Goal: Check status: Check status

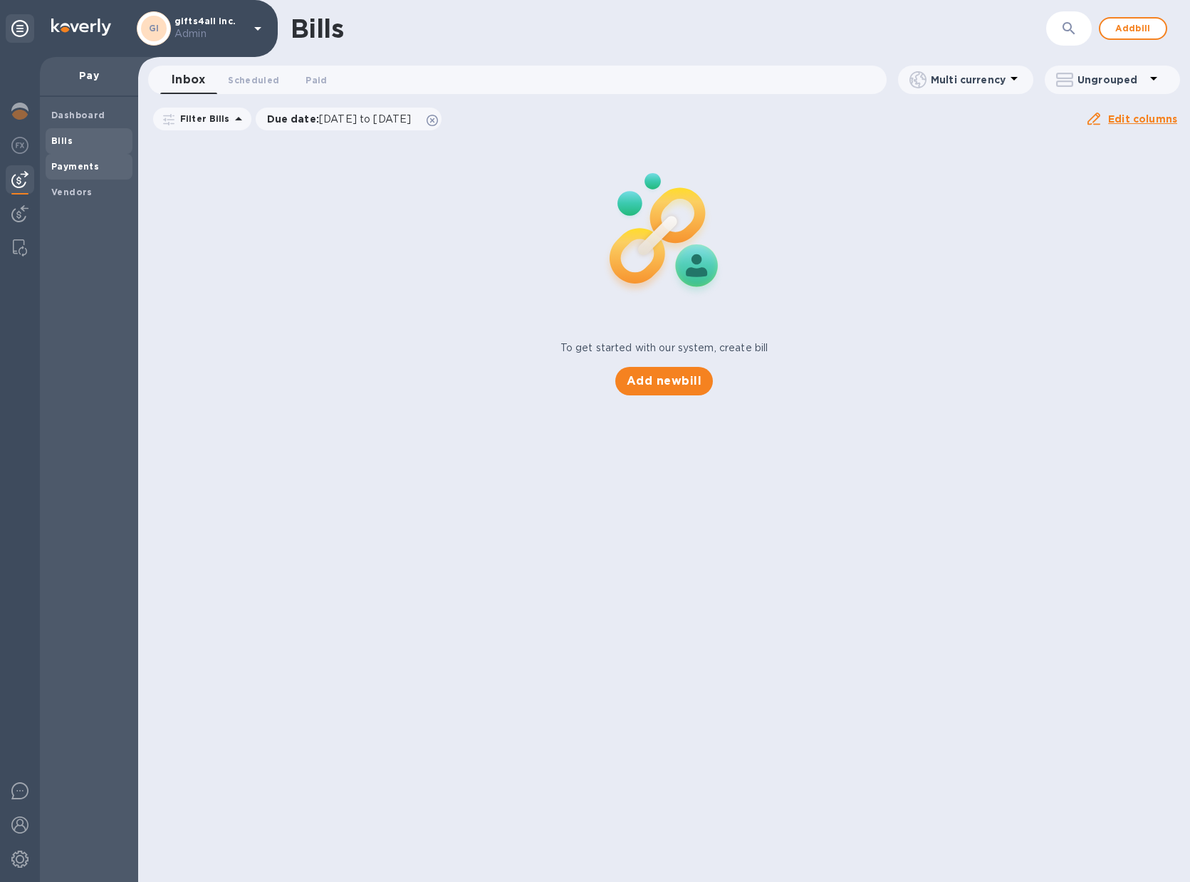
click at [85, 167] on b "Payments" at bounding box center [75, 166] width 48 height 11
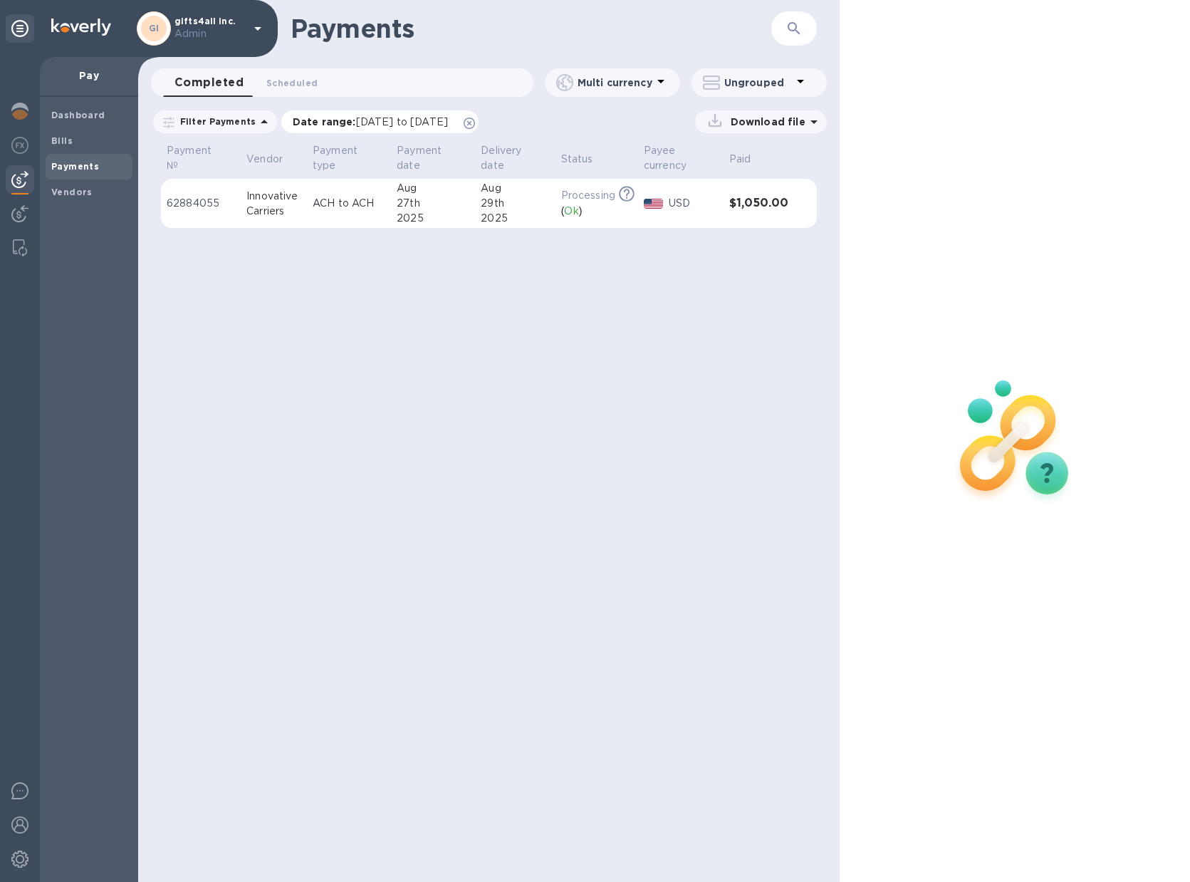
click at [475, 122] on icon at bounding box center [469, 123] width 11 height 11
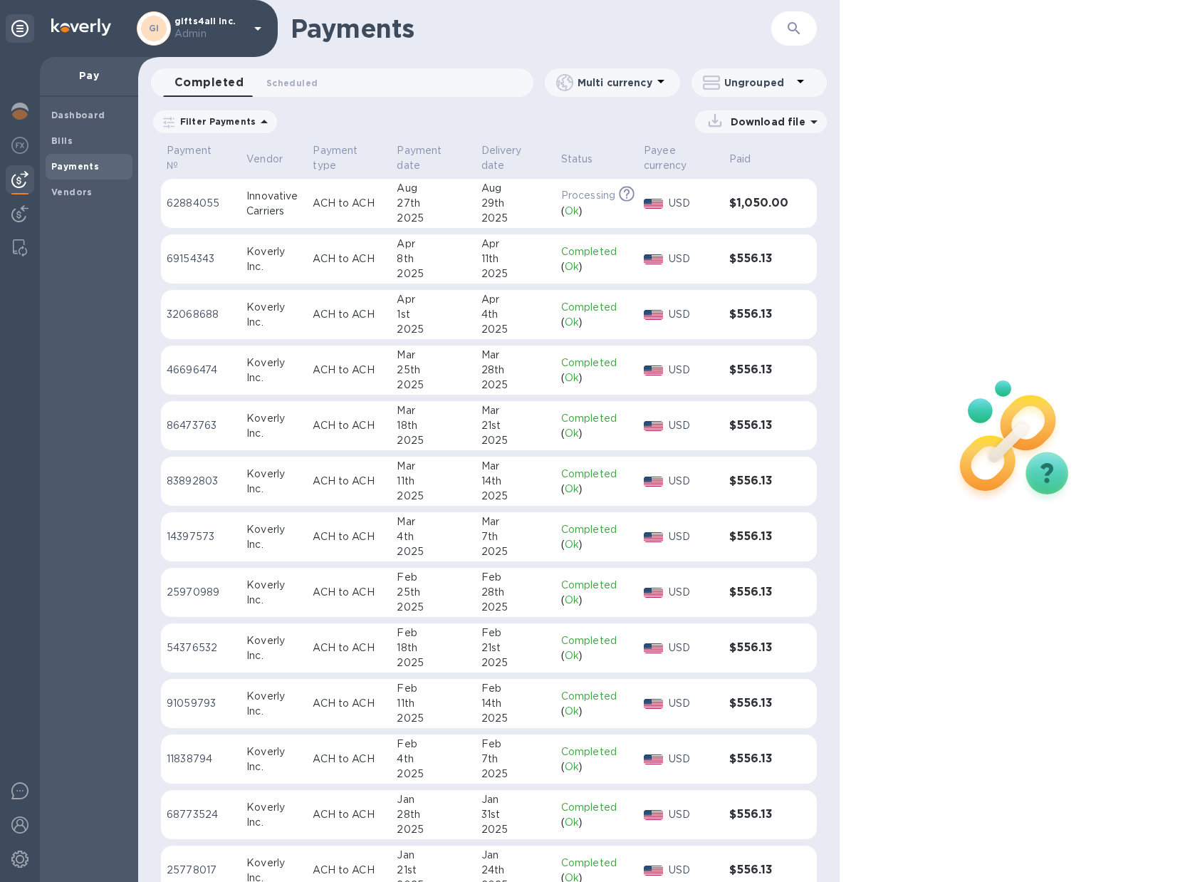
click at [497, 194] on div "Aug" at bounding box center [515, 188] width 68 height 15
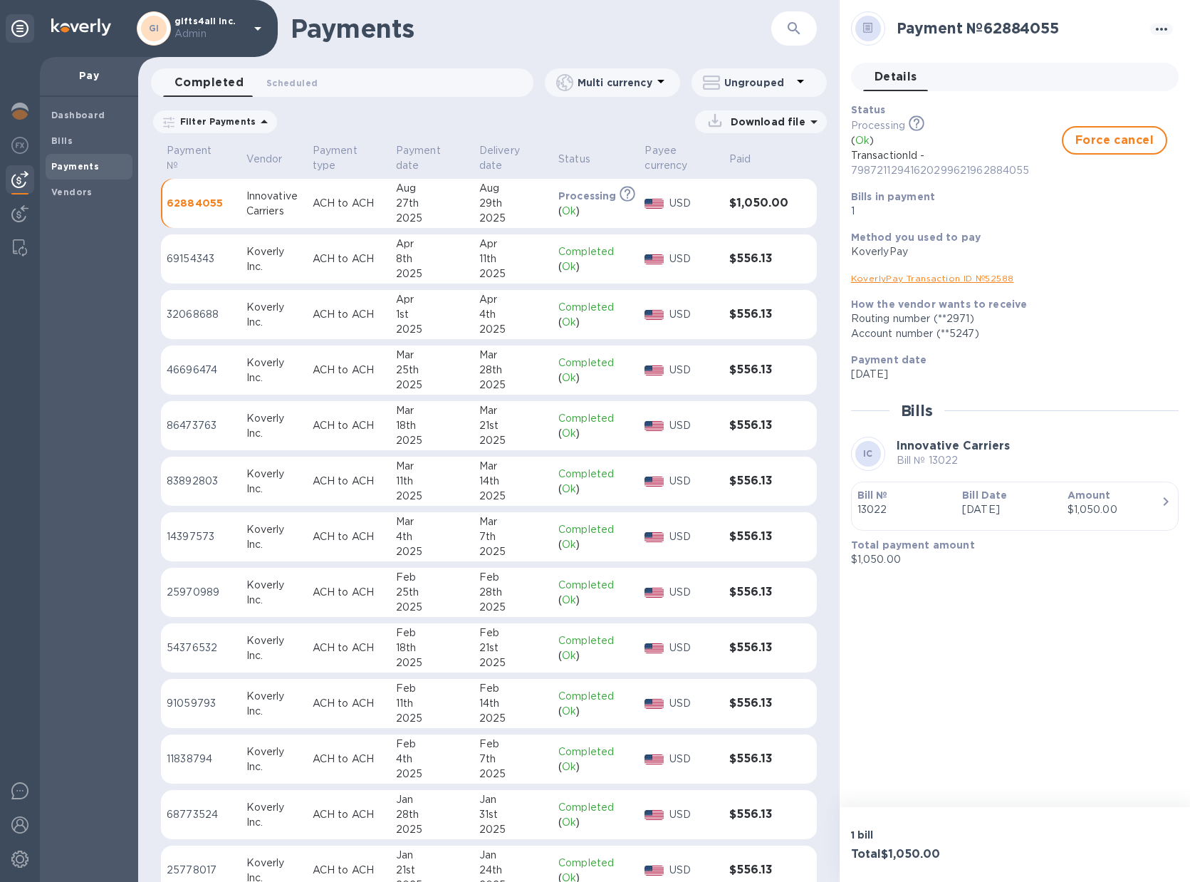
click at [934, 501] on p "Bill №" at bounding box center [904, 495] width 93 height 14
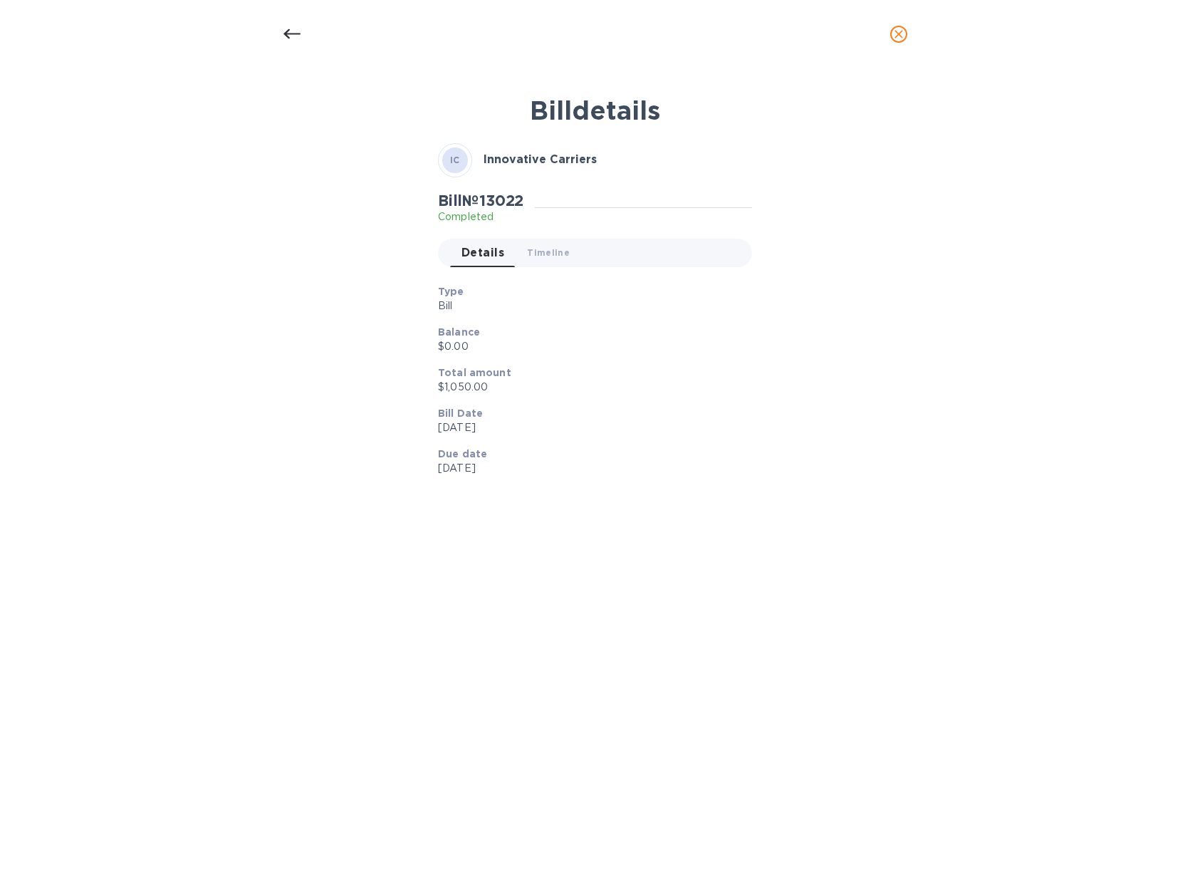
click at [526, 267] on div "Bill № 13022 Completed Details 0 Timeline 0" at bounding box center [595, 235] width 320 height 93
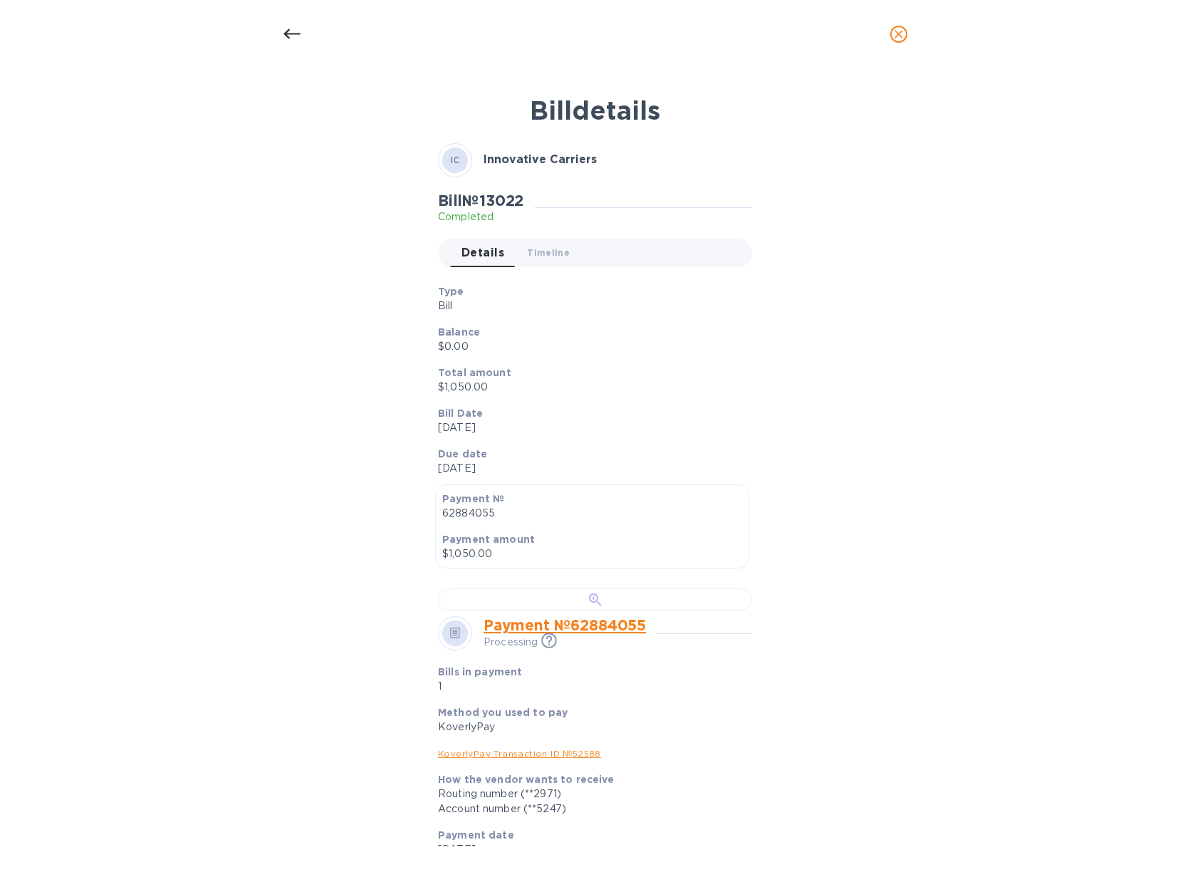
click at [538, 610] on div at bounding box center [595, 599] width 314 height 22
click at [307, 35] on div at bounding box center [292, 34] width 34 height 34
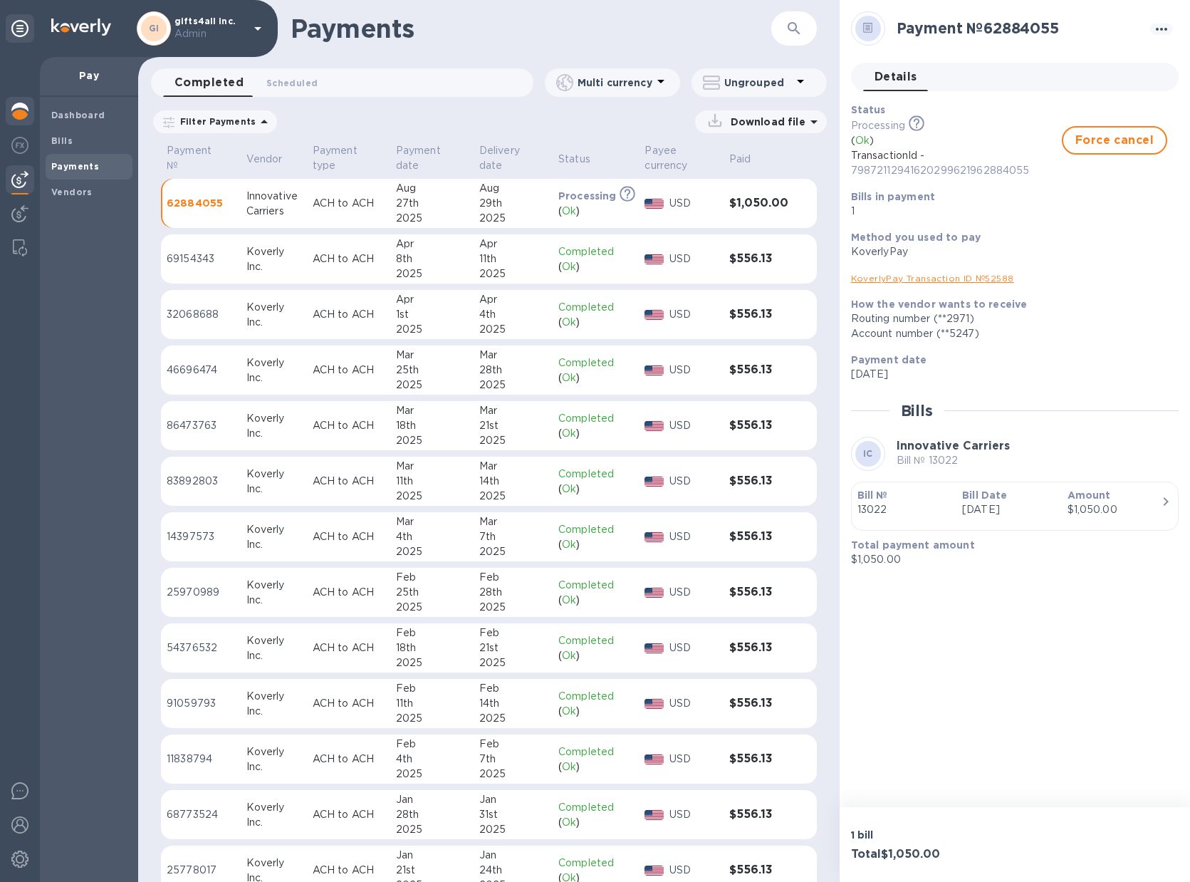
click at [21, 108] on img at bounding box center [19, 111] width 17 height 17
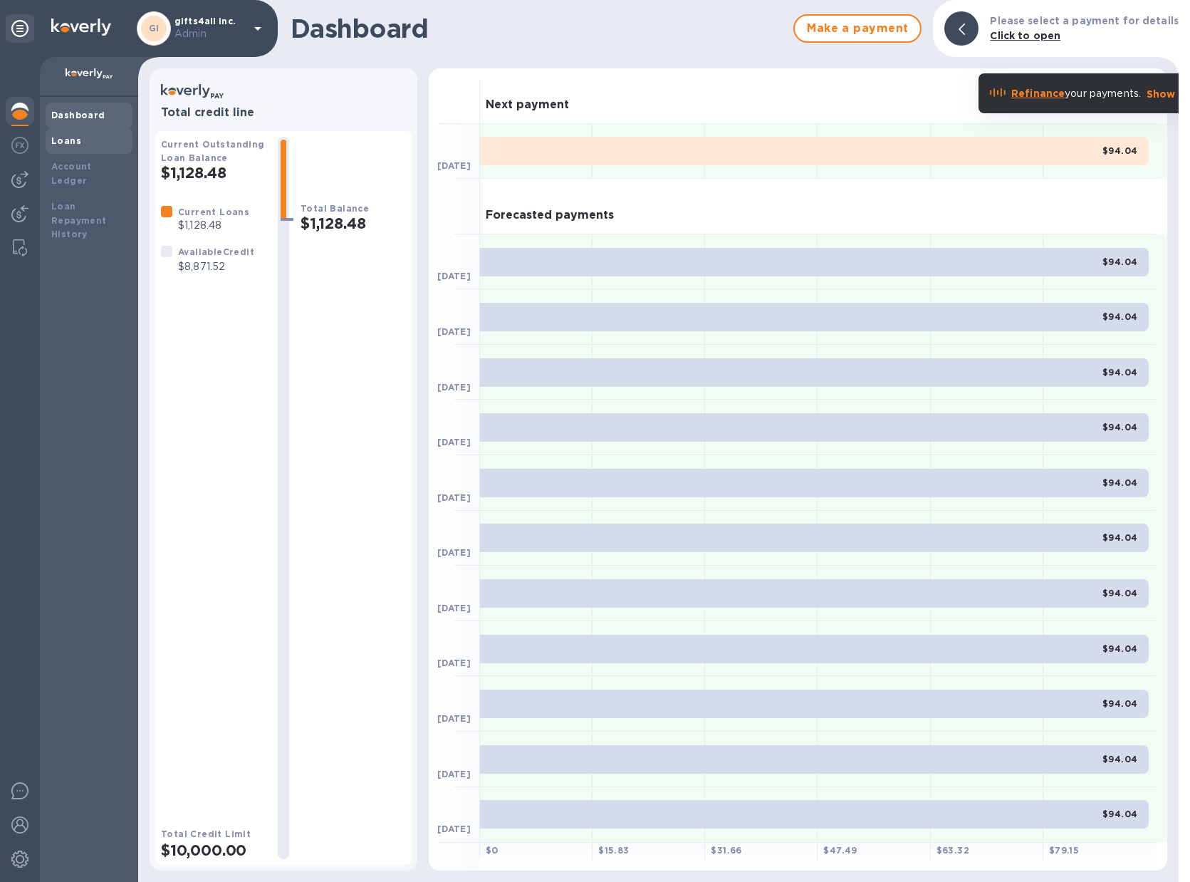
click at [89, 145] on div "Loans" at bounding box center [88, 141] width 75 height 14
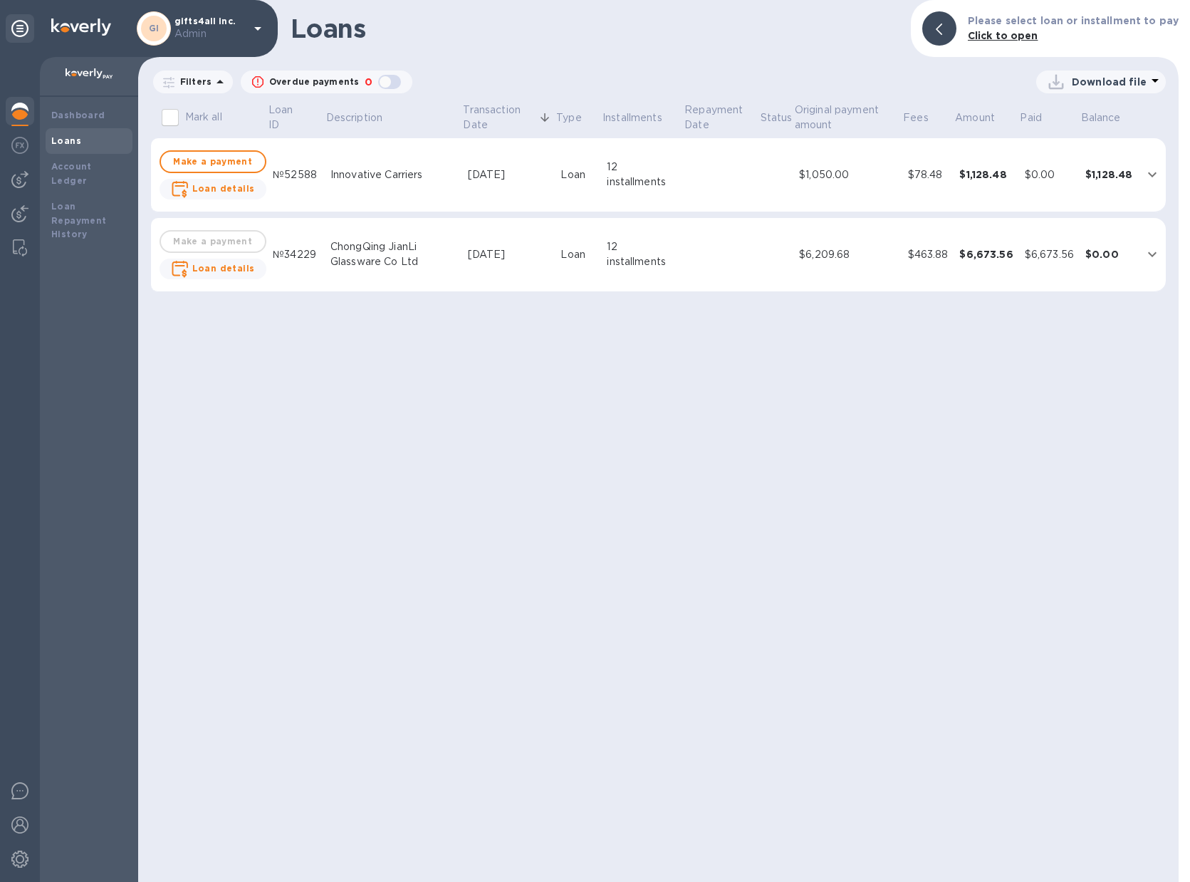
click at [14, 114] on img at bounding box center [19, 111] width 17 height 17
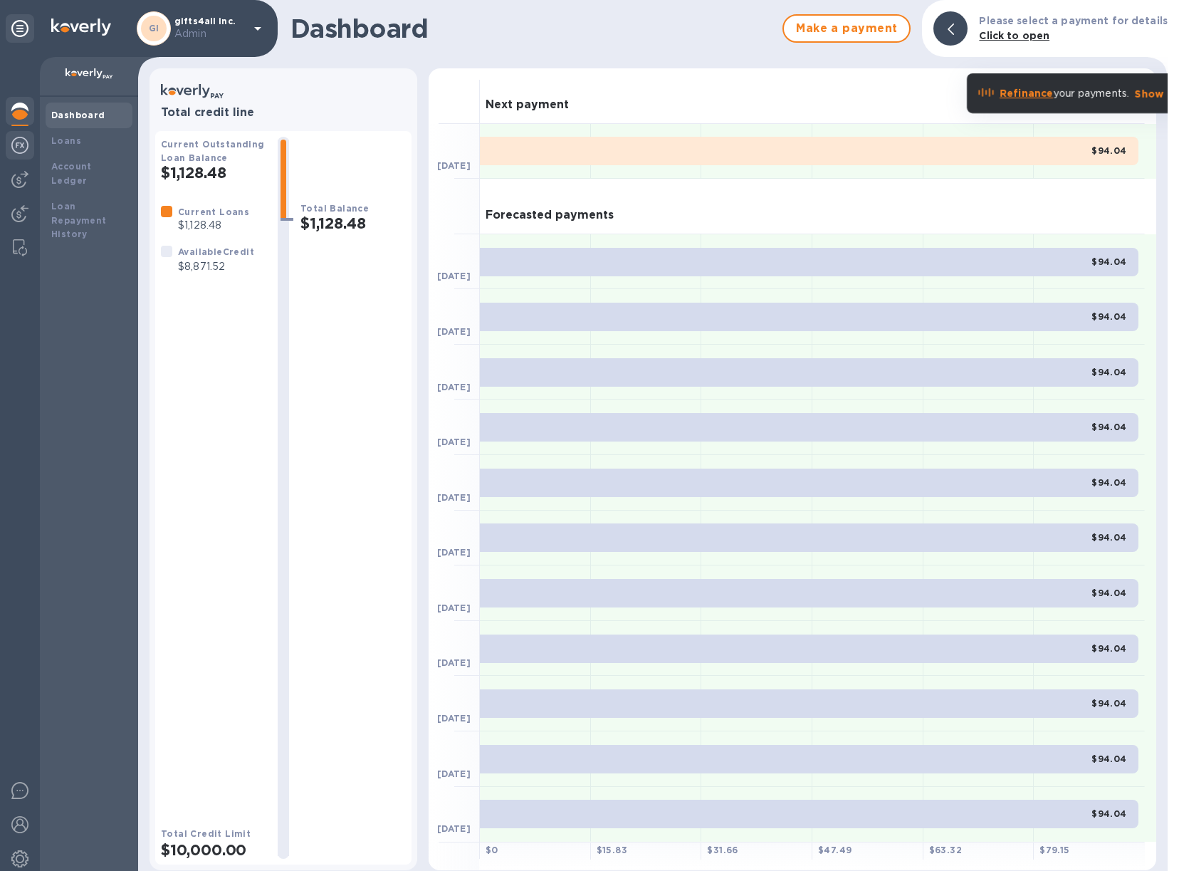
click at [19, 150] on img at bounding box center [19, 145] width 17 height 17
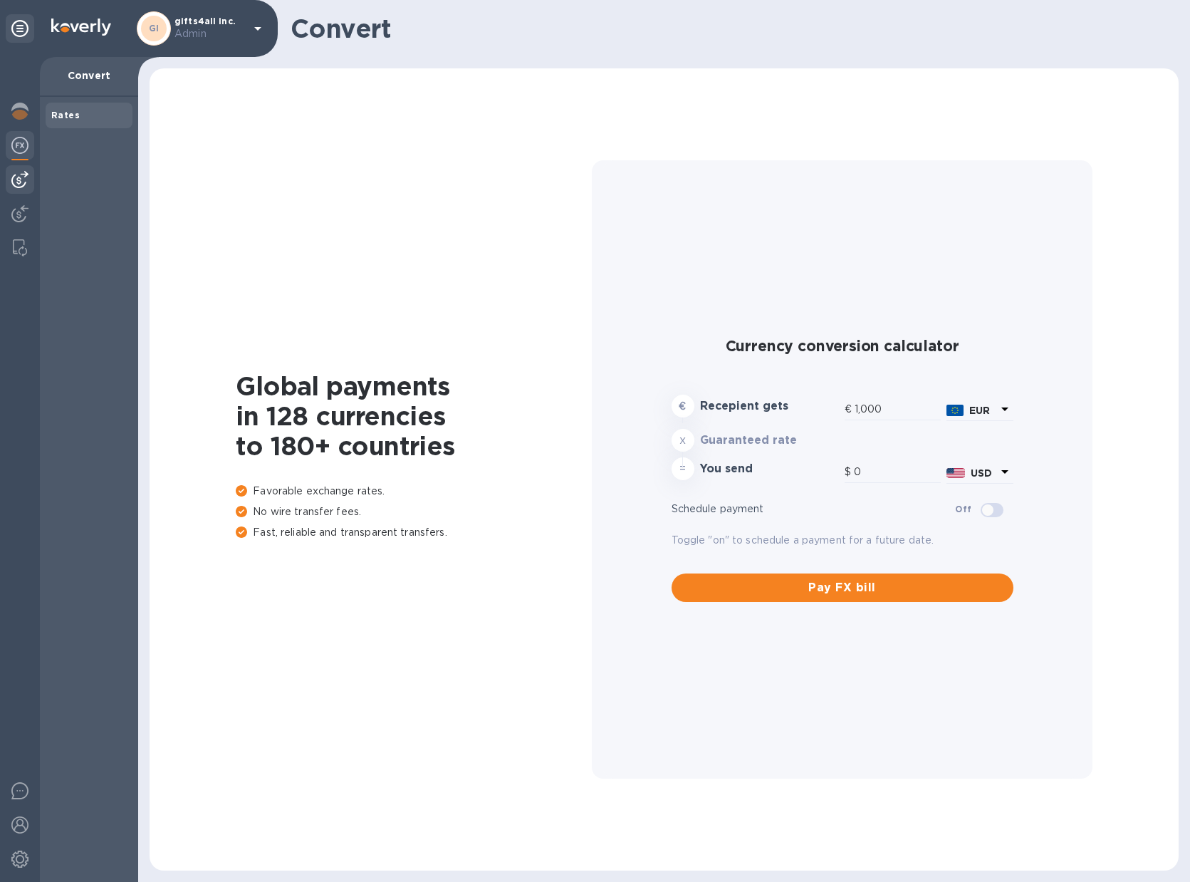
click at [18, 175] on img at bounding box center [19, 179] width 17 height 17
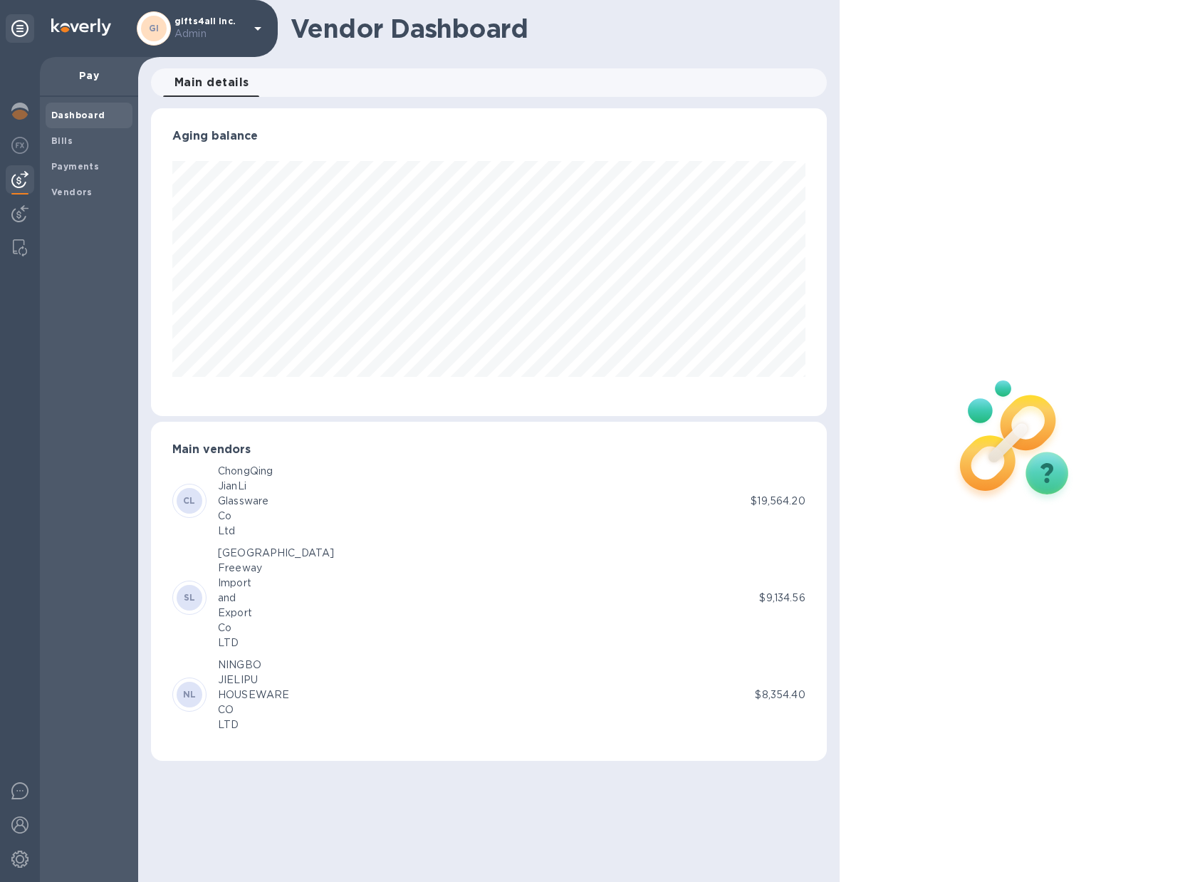
scroll to position [308, 675]
click at [25, 208] on img at bounding box center [19, 213] width 17 height 17
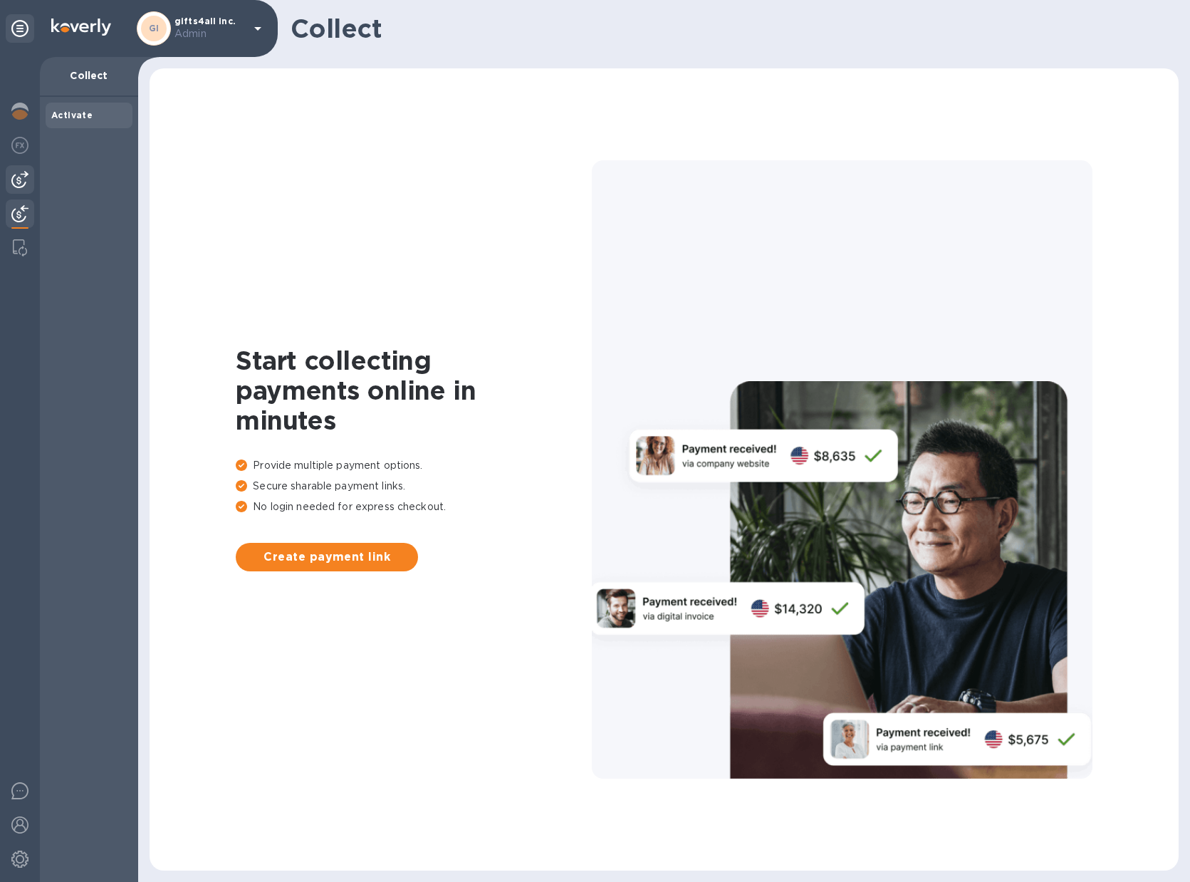
click at [20, 184] on img at bounding box center [19, 179] width 17 height 17
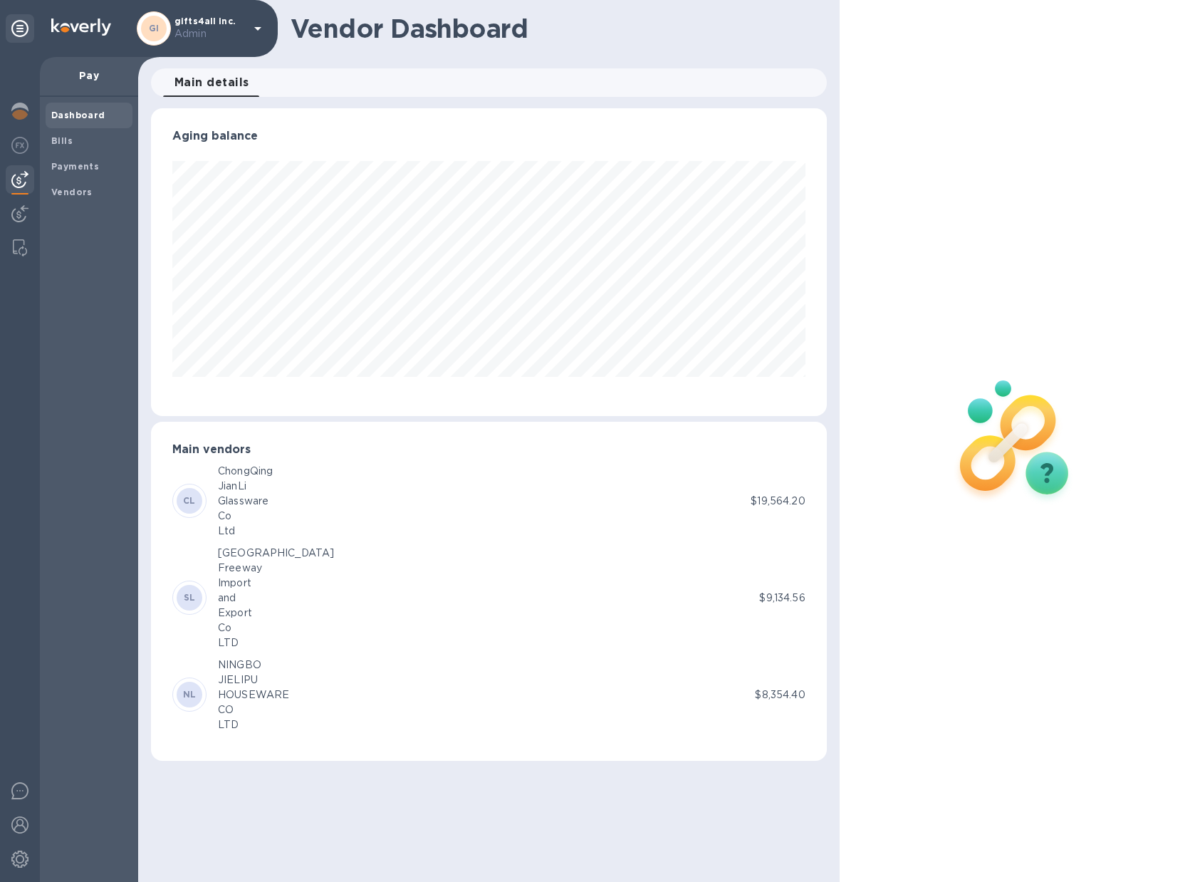
scroll to position [308, 675]
click at [70, 161] on b "Payments" at bounding box center [75, 166] width 48 height 11
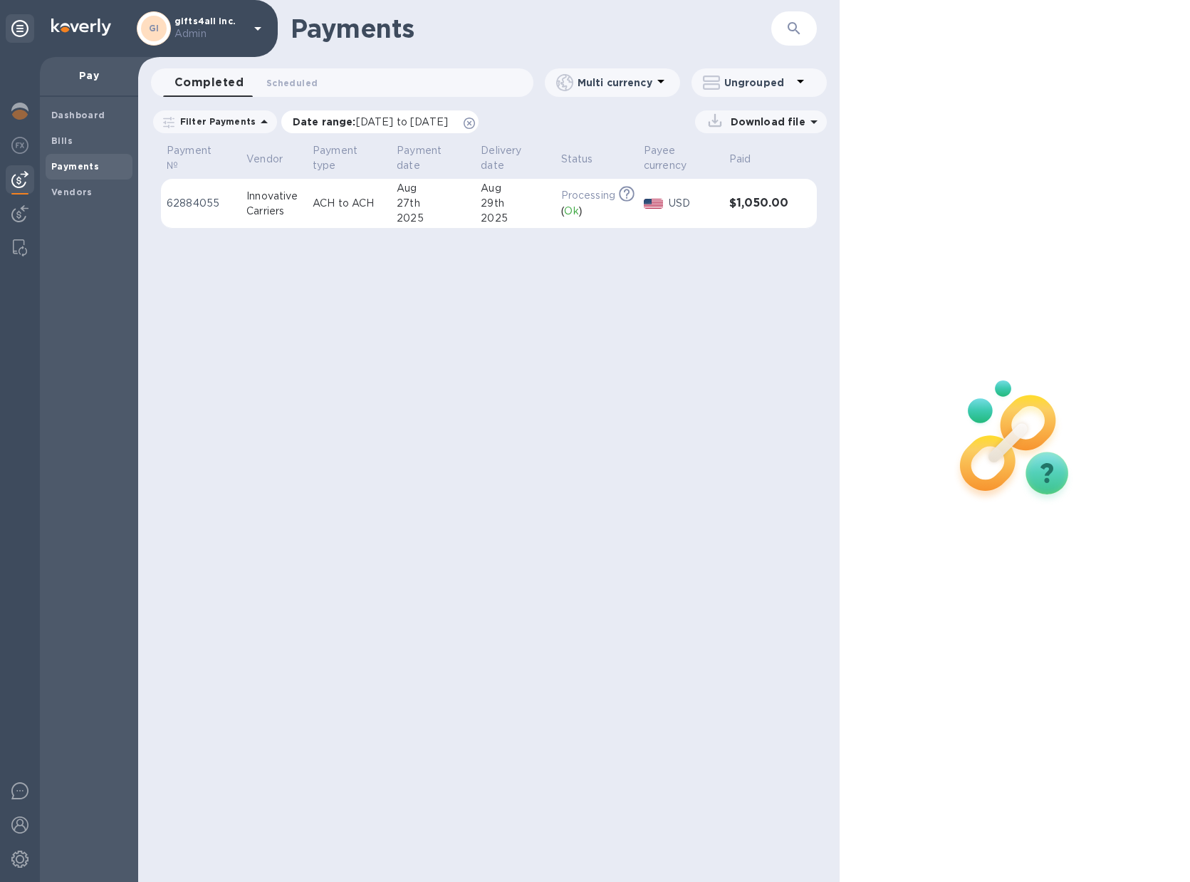
click at [475, 123] on icon at bounding box center [469, 123] width 11 height 11
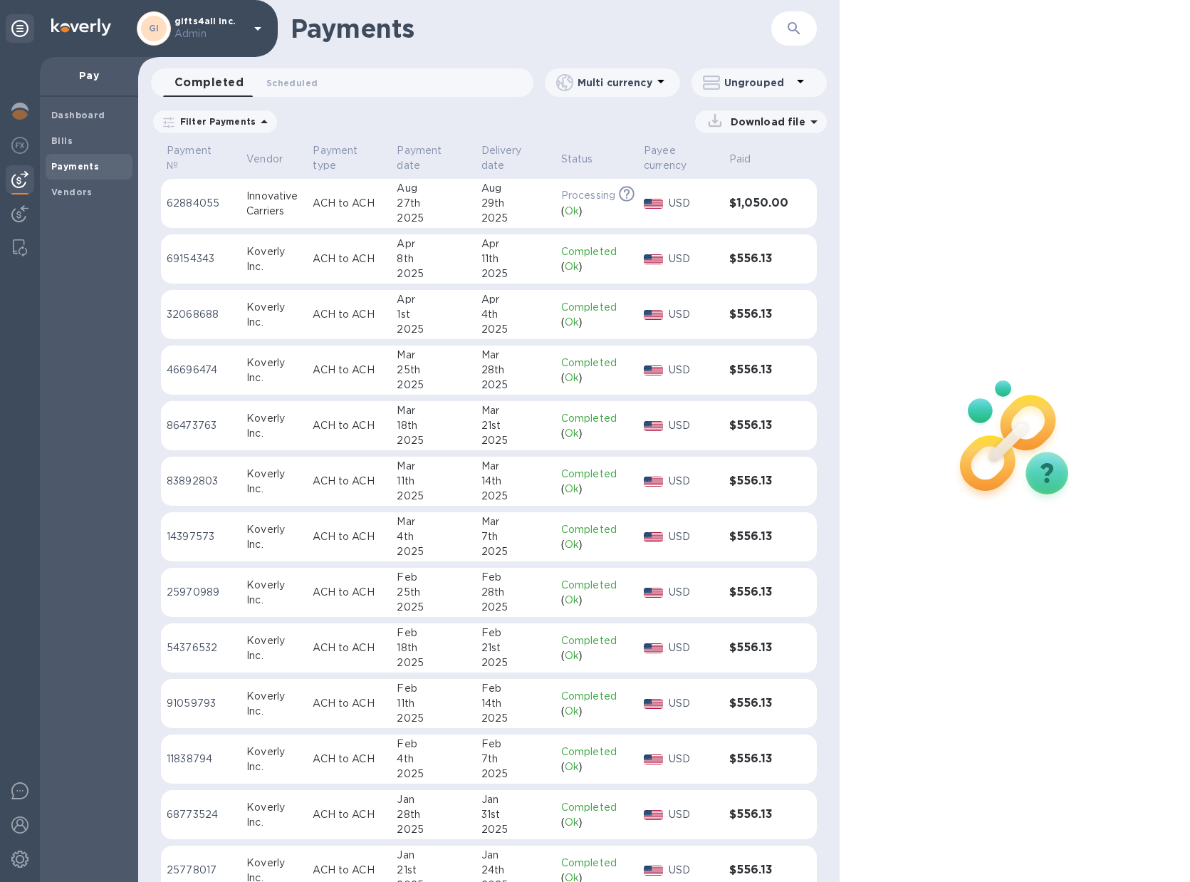
scroll to position [112, 0]
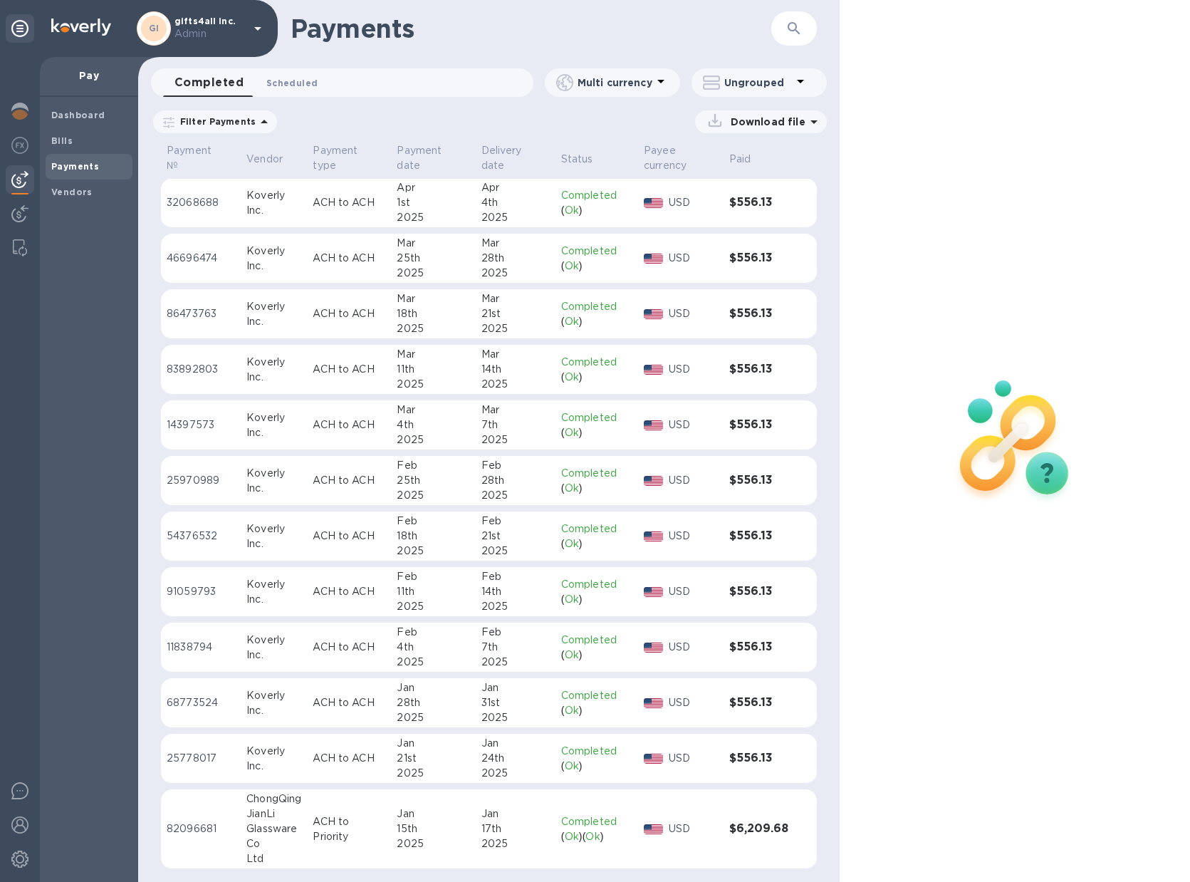
click at [302, 75] on span "Scheduled 0" at bounding box center [291, 82] width 51 height 15
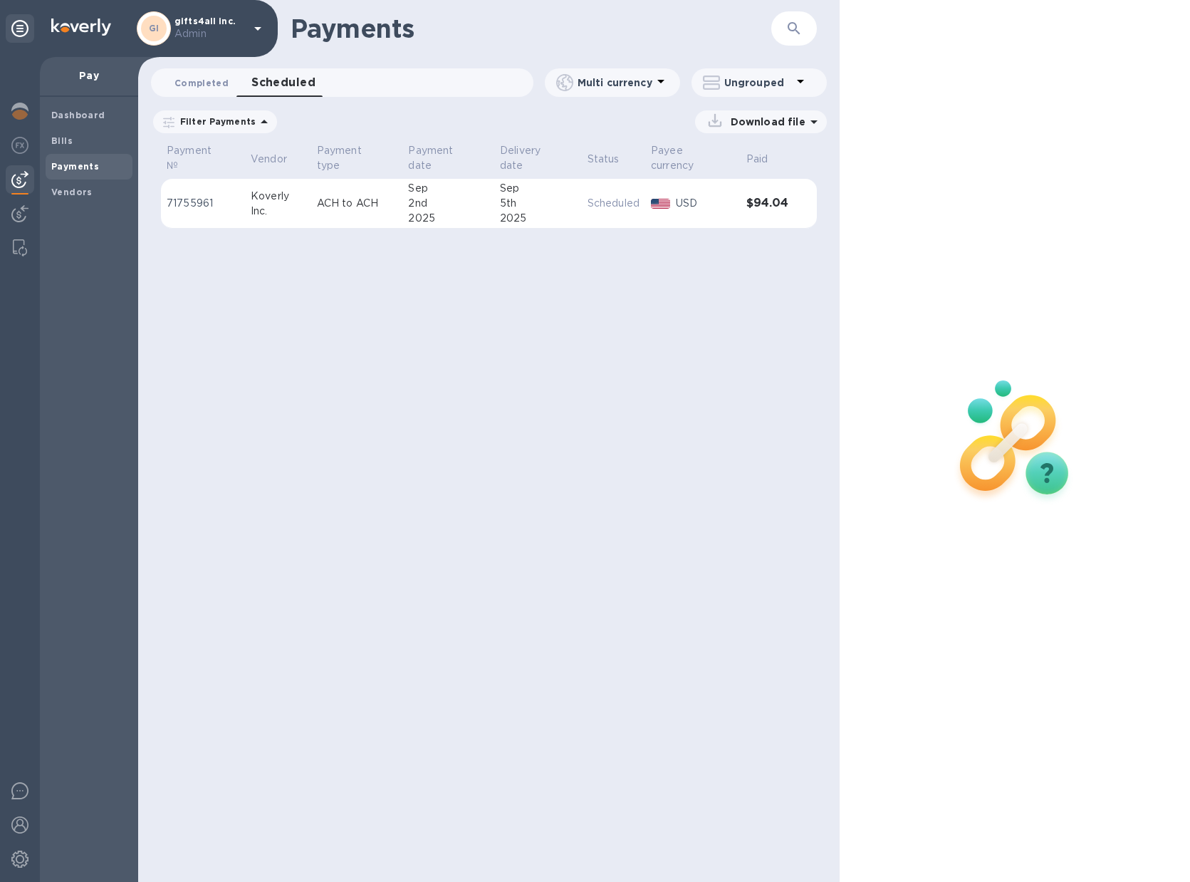
click at [190, 78] on span "Completed 0" at bounding box center [201, 82] width 54 height 15
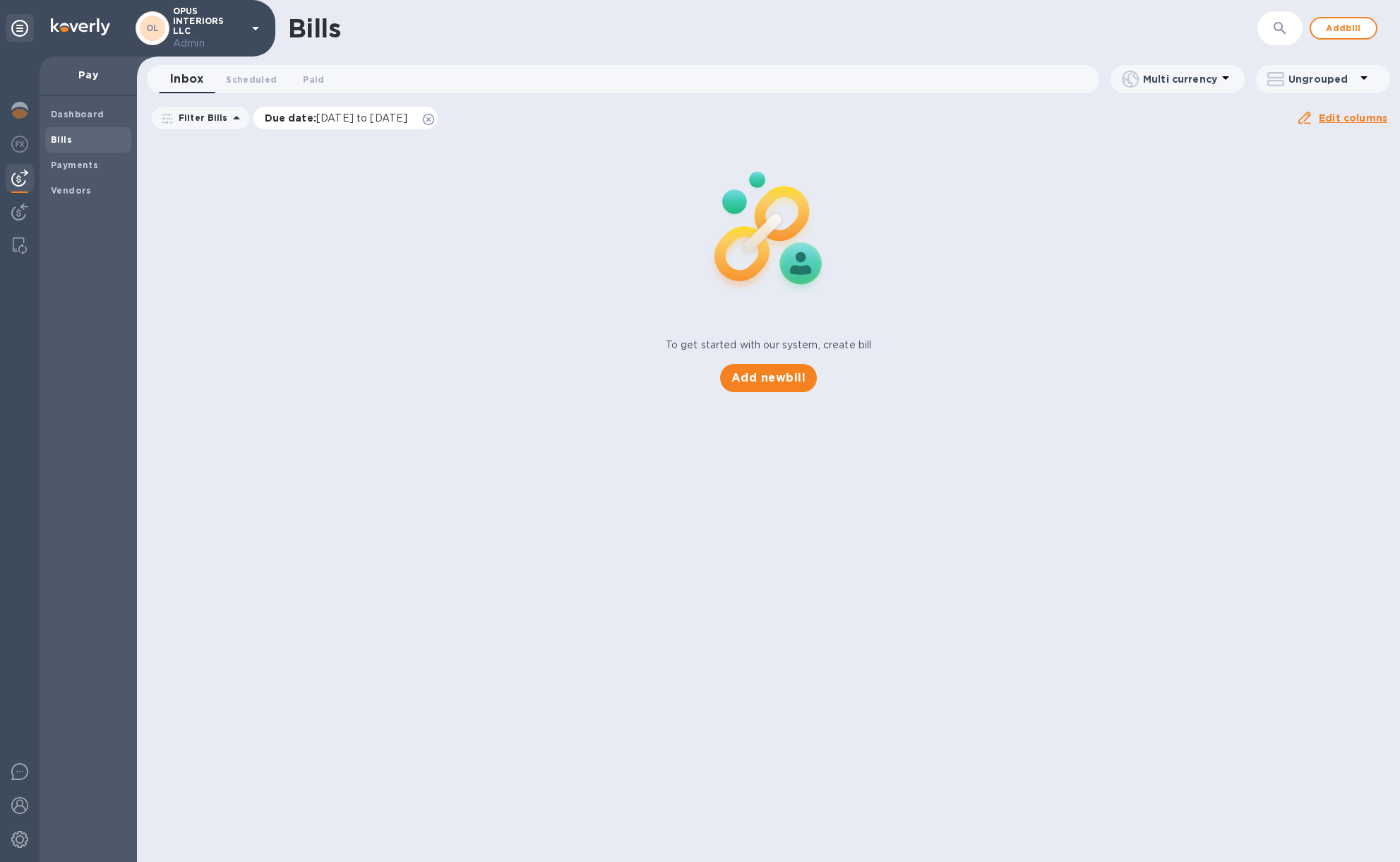
click at [434, 117] on icon at bounding box center [428, 119] width 11 height 11
click at [65, 165] on b "Payments" at bounding box center [74, 165] width 48 height 11
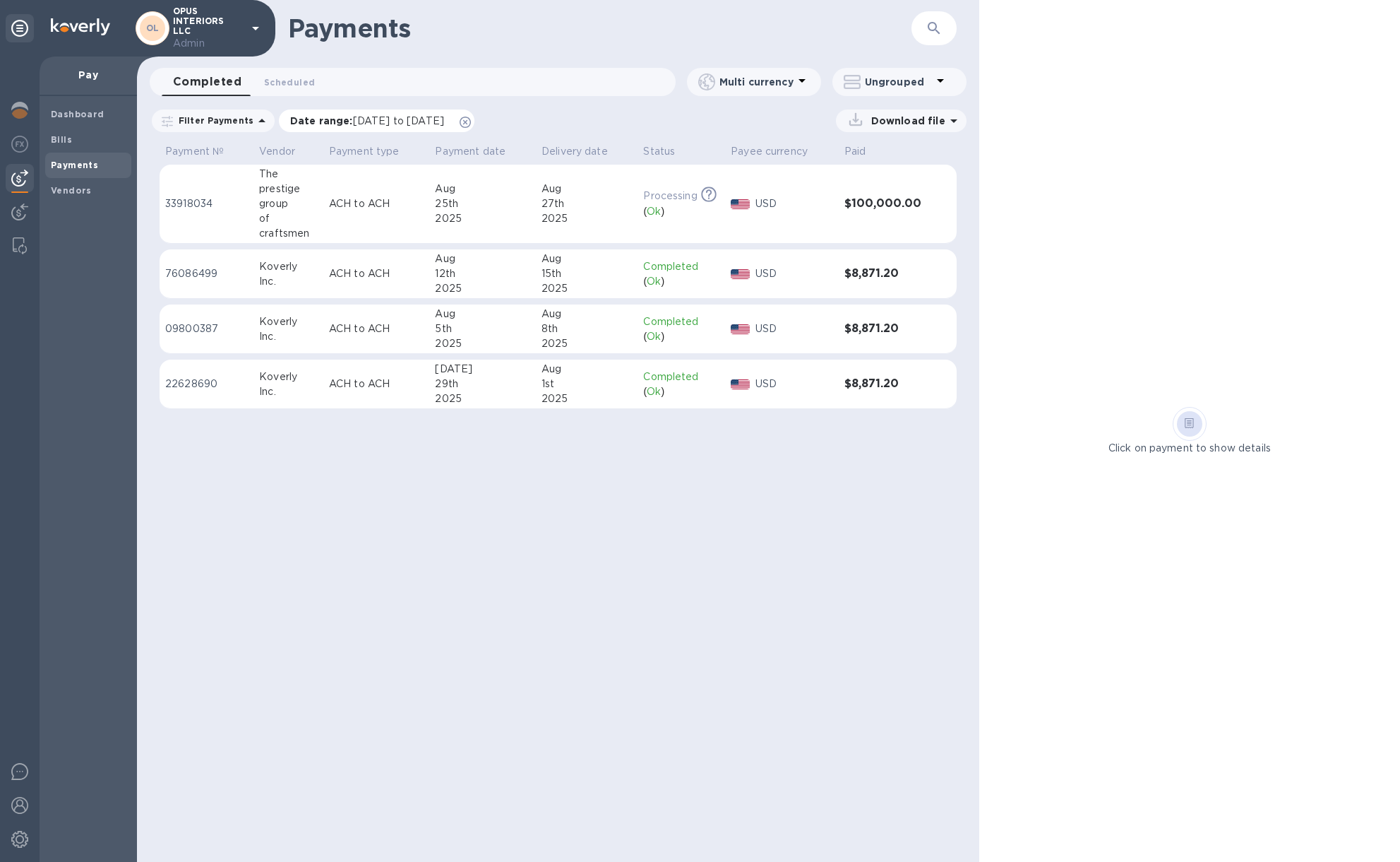
click at [471, 117] on icon at bounding box center [465, 122] width 11 height 11
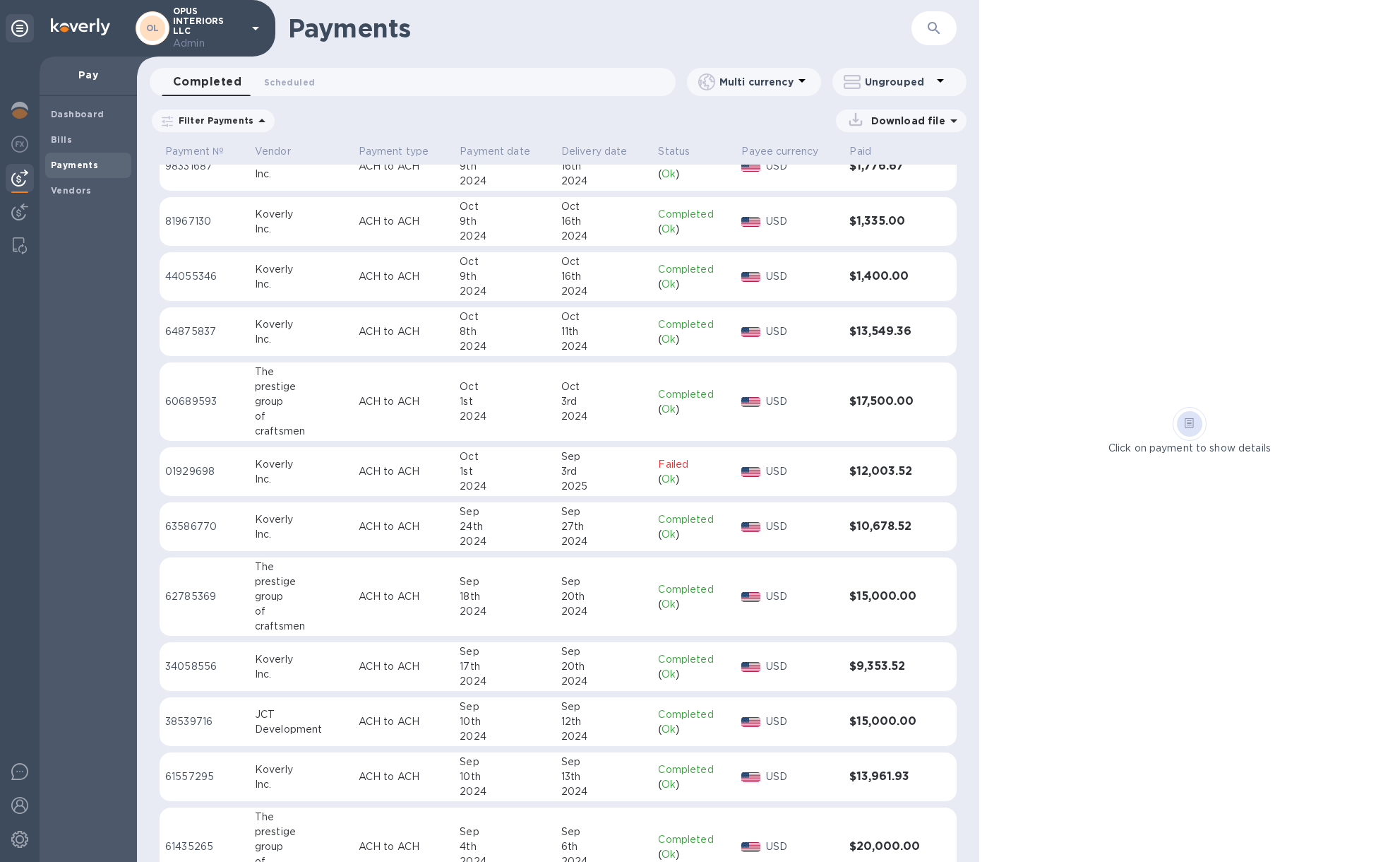
scroll to position [4388, 0]
click at [26, 109] on img at bounding box center [19, 110] width 17 height 17
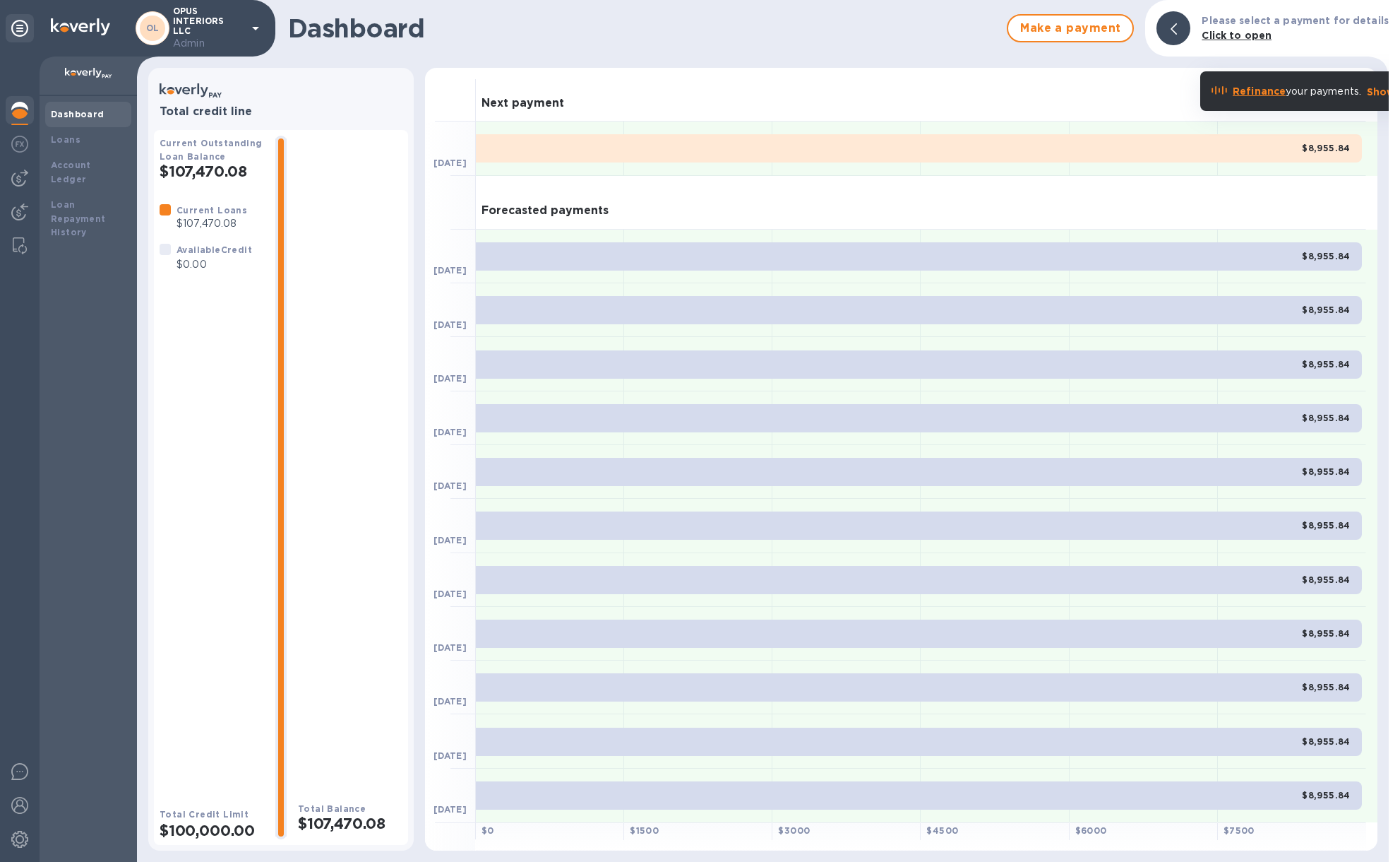
scroll to position [27, 0]
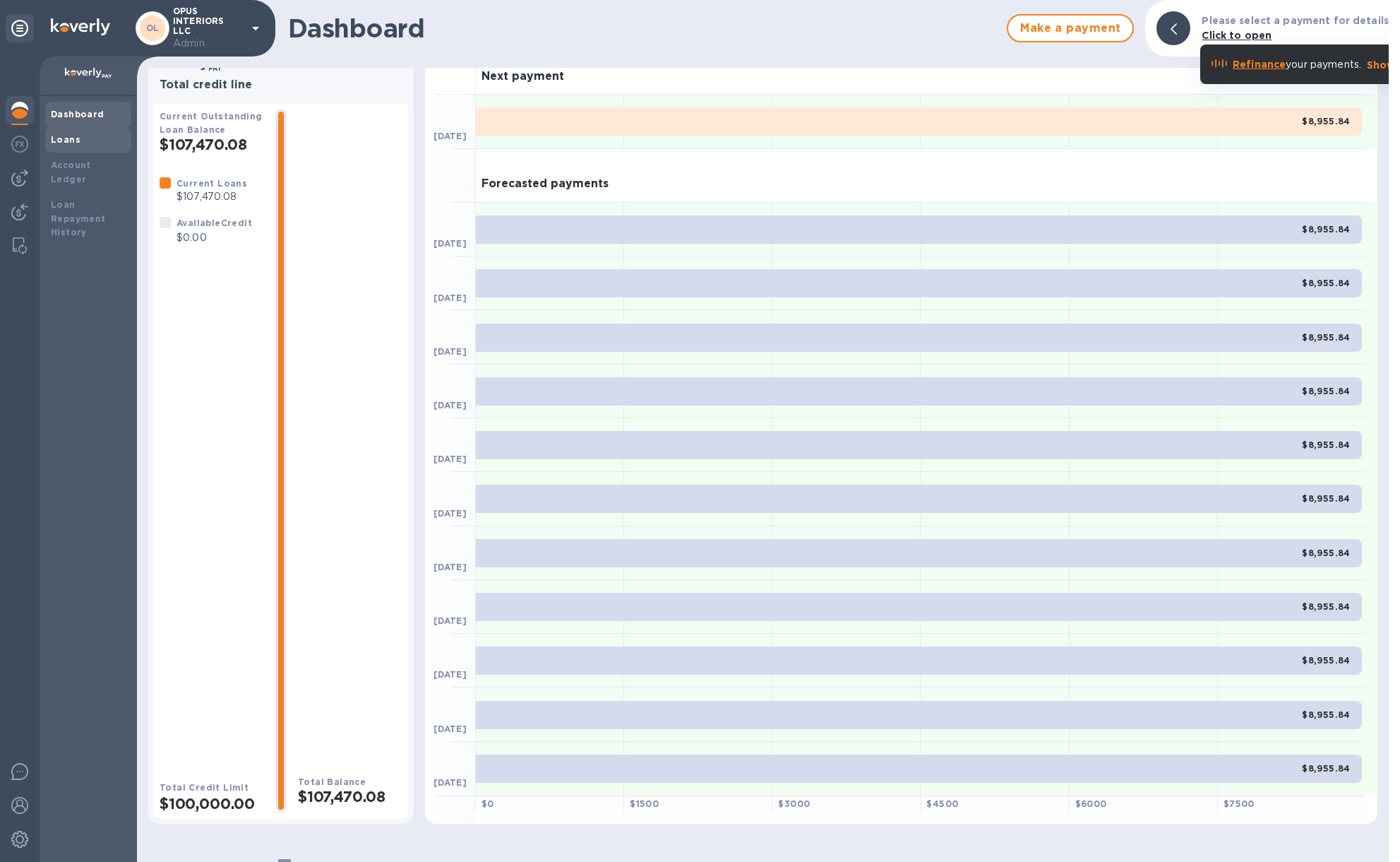
click at [111, 137] on div "Loans" at bounding box center [87, 140] width 74 height 14
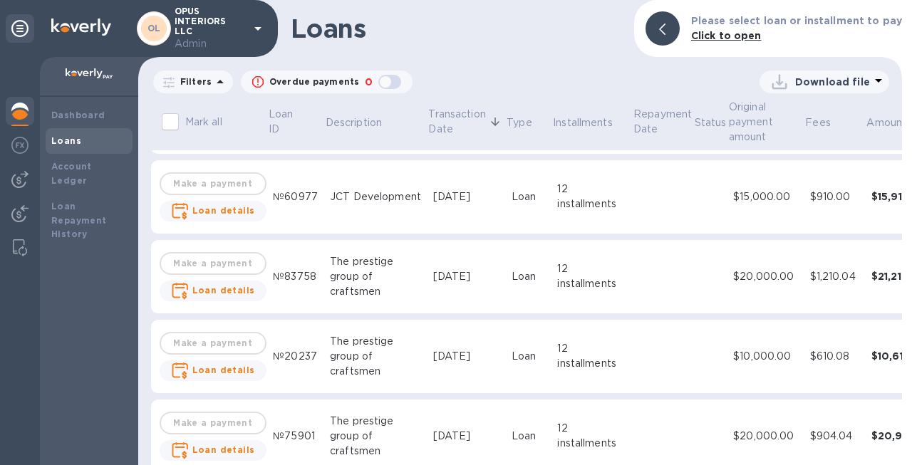
scroll to position [2321, 0]
